Goal: Task Accomplishment & Management: Use online tool/utility

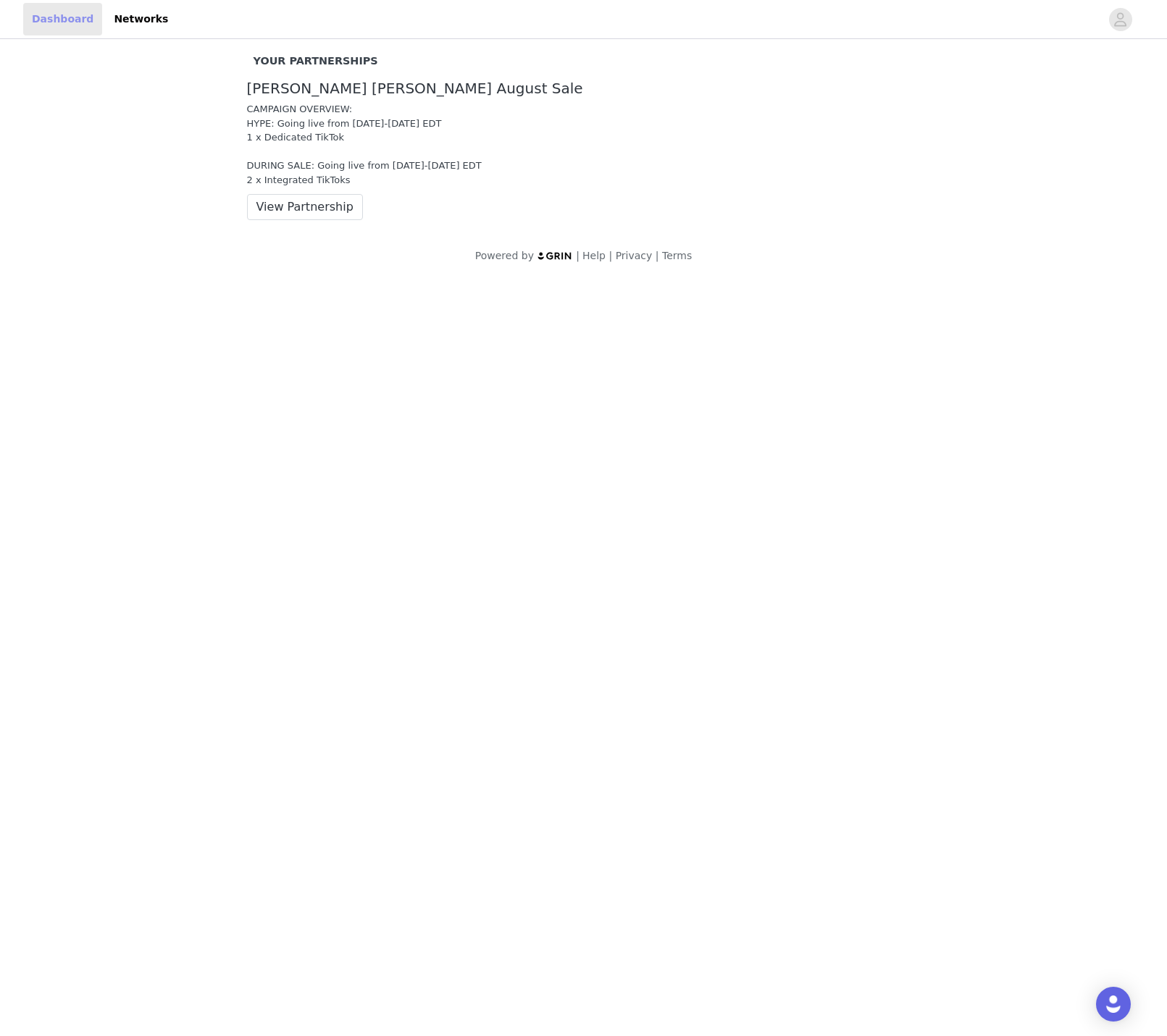
click at [57, 22] on link "Dashboard" at bounding box center [63, 18] width 79 height 33
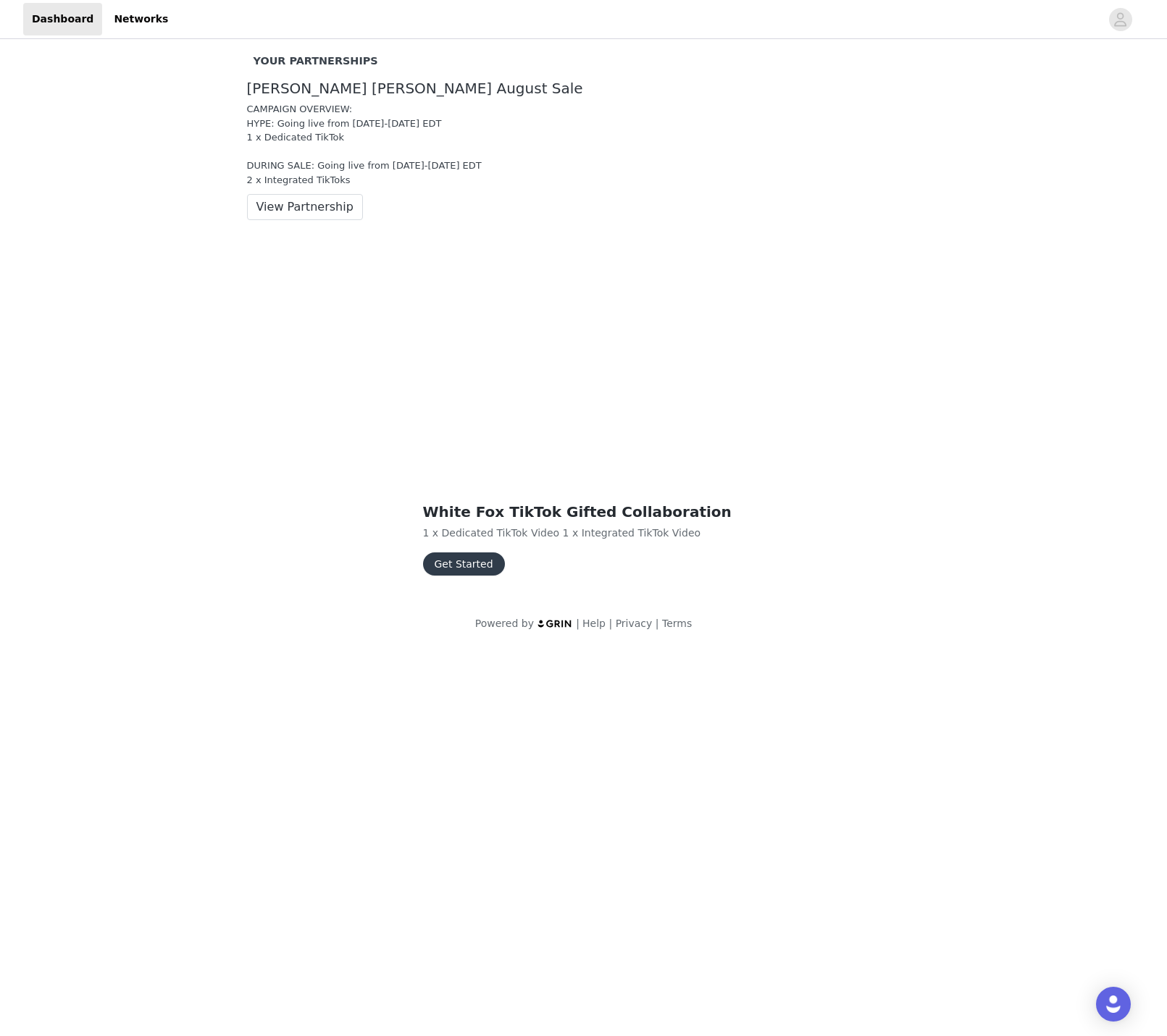
click at [457, 568] on button "Get Started" at bounding box center [464, 565] width 82 height 23
